Goal: Information Seeking & Learning: Learn about a topic

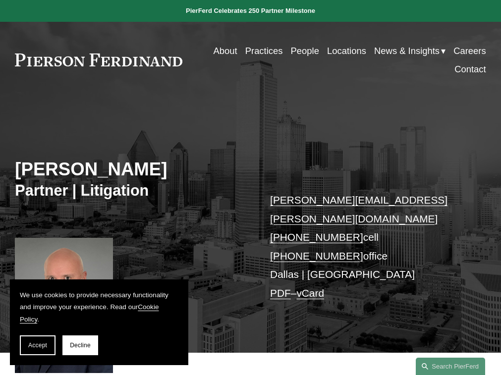
drag, startPoint x: 40, startPoint y: 341, endPoint x: 49, endPoint y: 338, distance: 9.9
click at [40, 341] on button "Accept" at bounding box center [38, 345] width 36 height 20
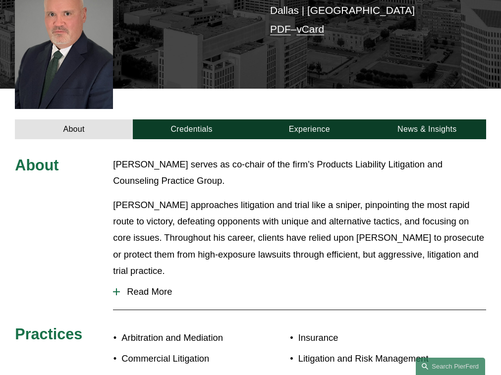
scroll to position [261, 0]
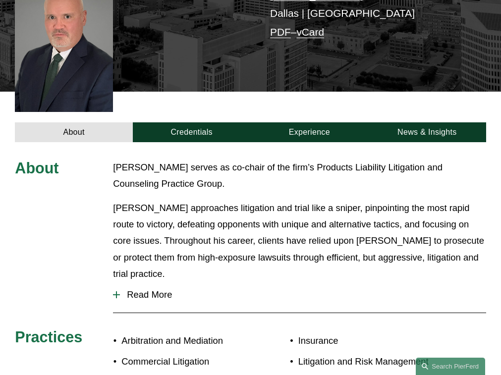
click at [155, 289] on span "Read More" at bounding box center [303, 294] width 366 height 11
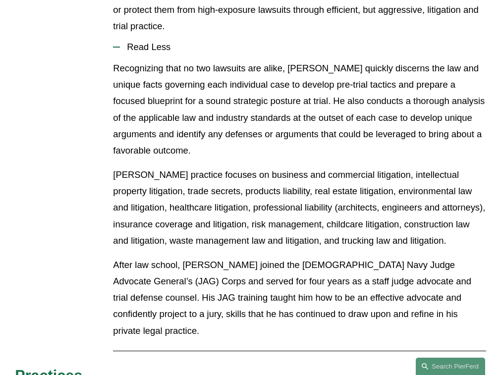
scroll to position [459, 0]
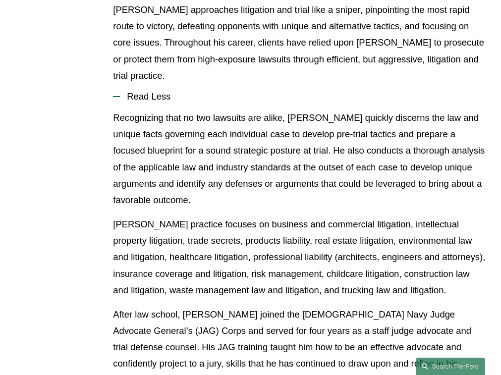
drag, startPoint x: 156, startPoint y: 275, endPoint x: 144, endPoint y: 278, distance: 12.4
click at [144, 278] on p "[PERSON_NAME] practice focuses on business and commercial litigation, intellect…" at bounding box center [299, 257] width 373 height 82
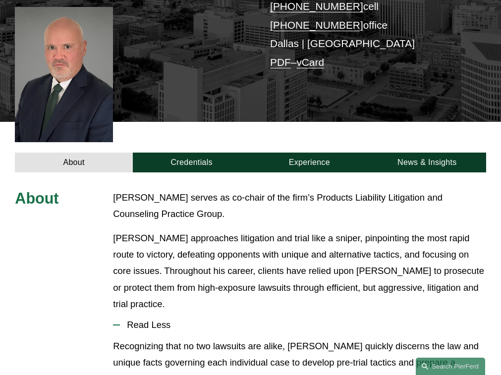
scroll to position [162, 0]
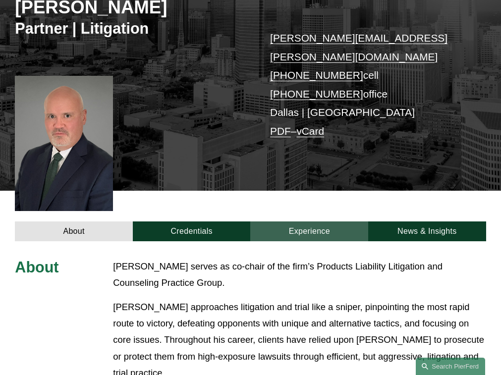
click at [327, 221] on link "Experience" at bounding box center [309, 231] width 118 height 20
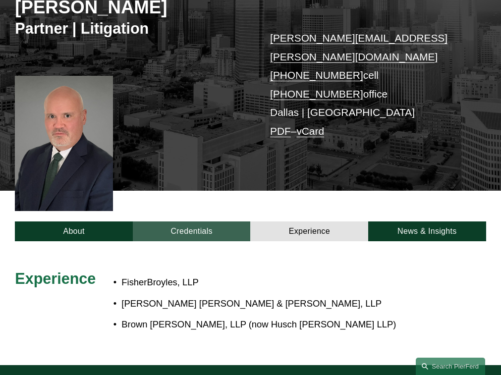
click at [179, 221] on link "Credentials" at bounding box center [192, 231] width 118 height 20
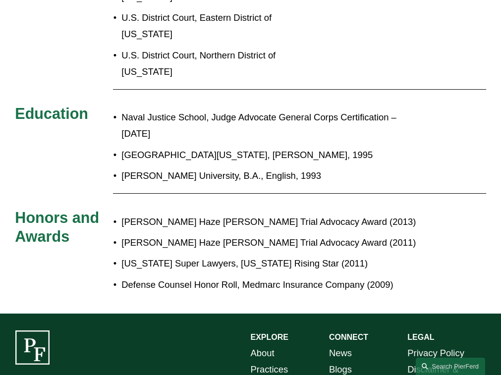
scroll to position [558, 0]
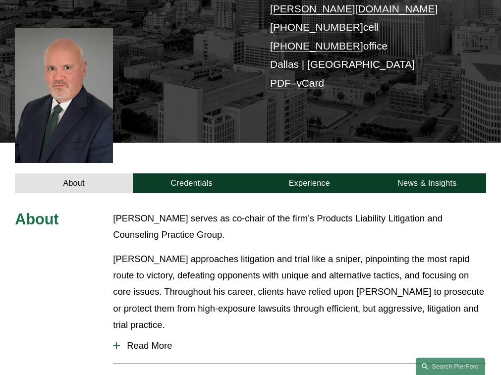
scroll to position [297, 0]
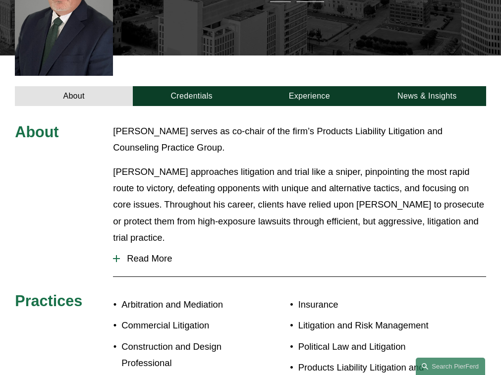
click at [153, 246] on button "Read More" at bounding box center [299, 259] width 373 height 26
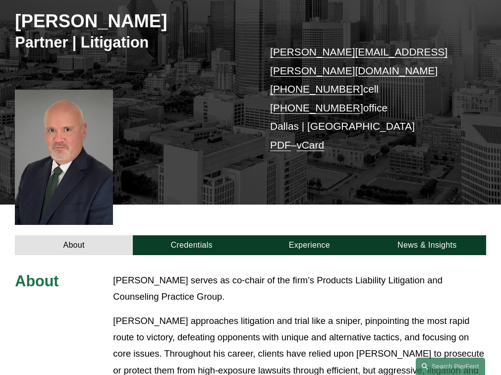
scroll to position [149, 0]
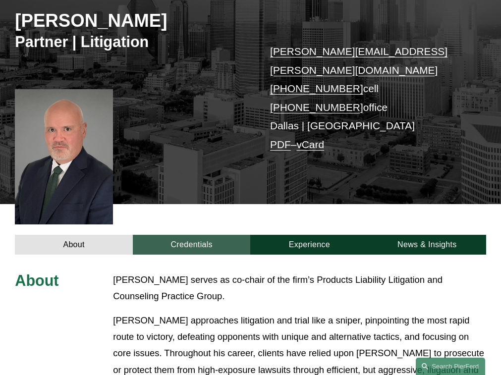
click at [166, 235] on link "Credentials" at bounding box center [192, 245] width 118 height 20
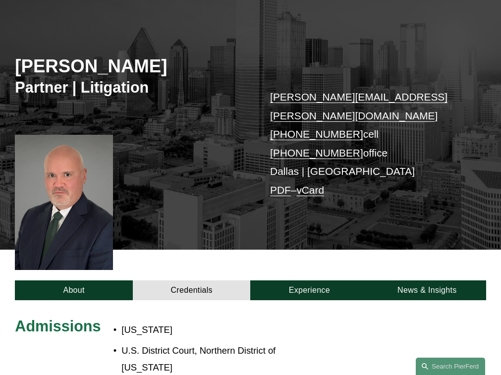
scroll to position [99, 0]
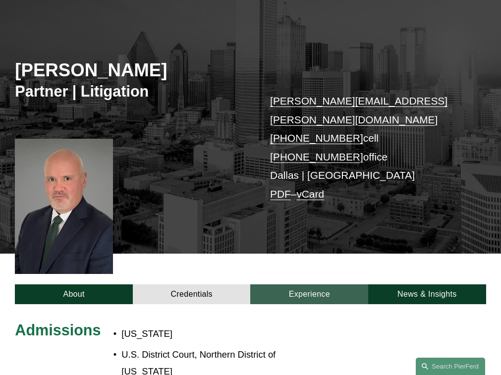
click at [300, 284] on link "Experience" at bounding box center [309, 294] width 118 height 20
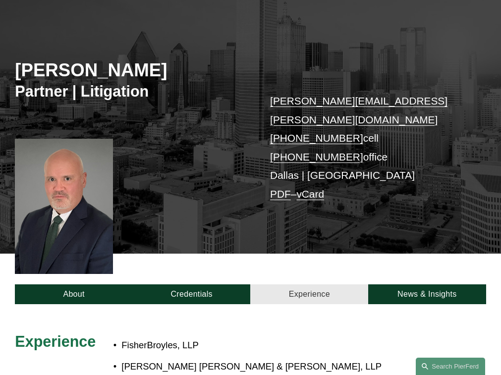
scroll to position [198, 0]
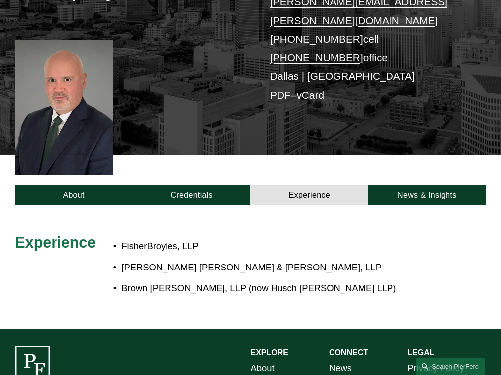
click at [392, 205] on div at bounding box center [250, 267] width 501 height 124
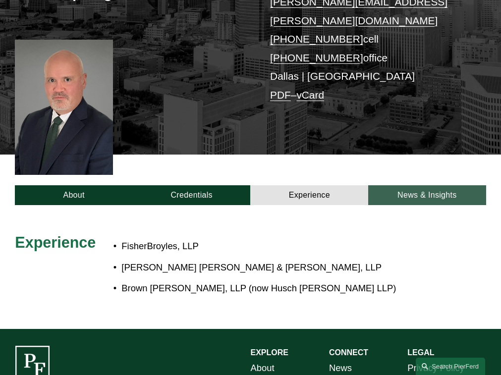
click at [397, 185] on link "News & Insights" at bounding box center [427, 195] width 118 height 20
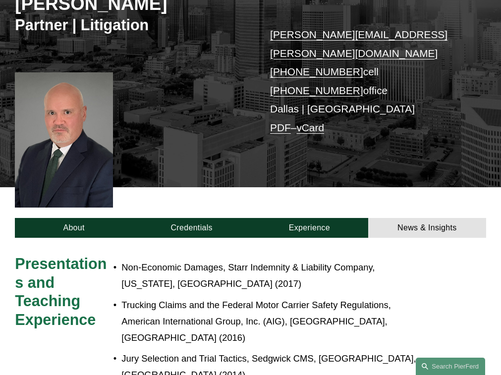
scroll to position [149, 0]
